Goal: Task Accomplishment & Management: Manage account settings

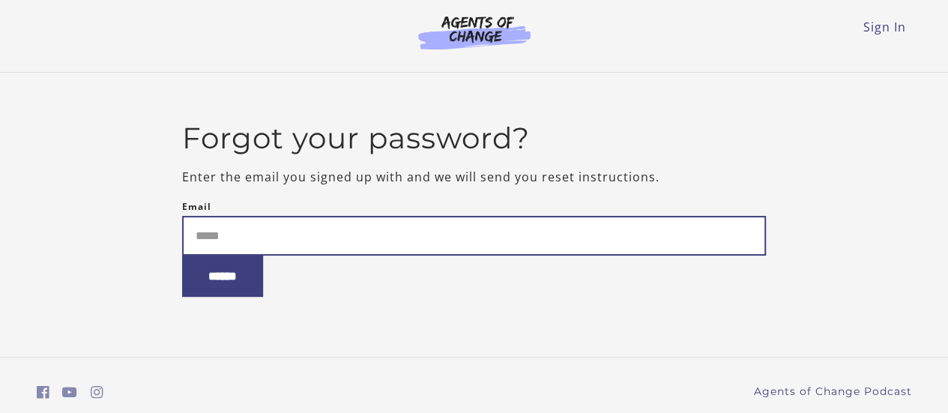
click at [264, 228] on input "Email" at bounding box center [473, 236] width 583 height 40
type input "**********"
click at [182, 255] on input "******" at bounding box center [222, 275] width 81 height 41
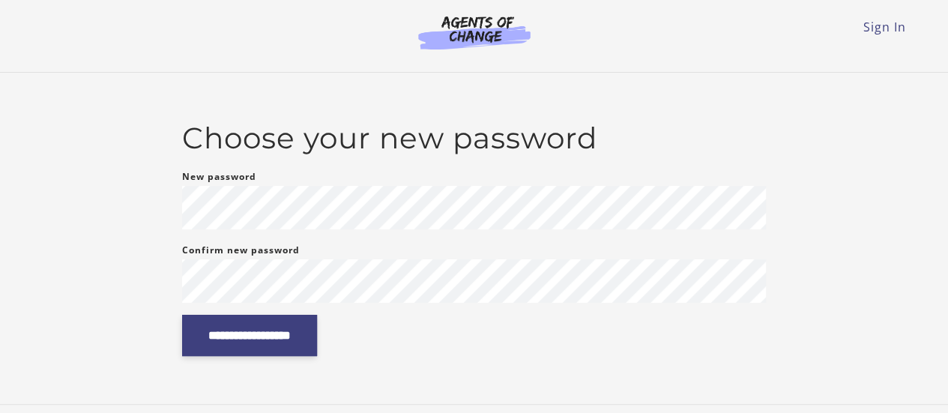
click at [244, 334] on input "**********" at bounding box center [249, 335] width 135 height 41
